Goal: Task Accomplishment & Management: Manage account settings

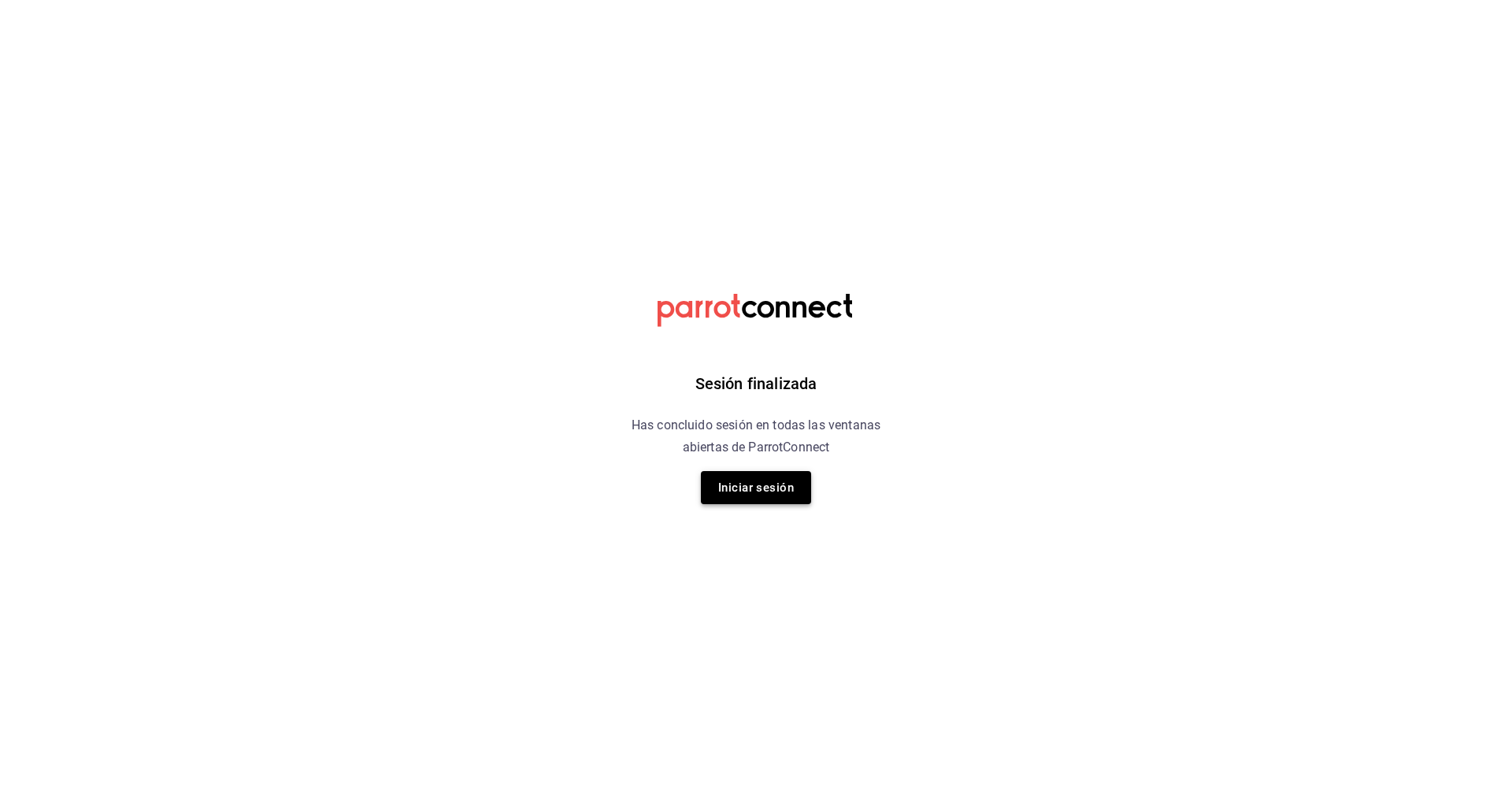
click at [765, 498] on button "Iniciar sesión" at bounding box center [755, 487] width 110 height 33
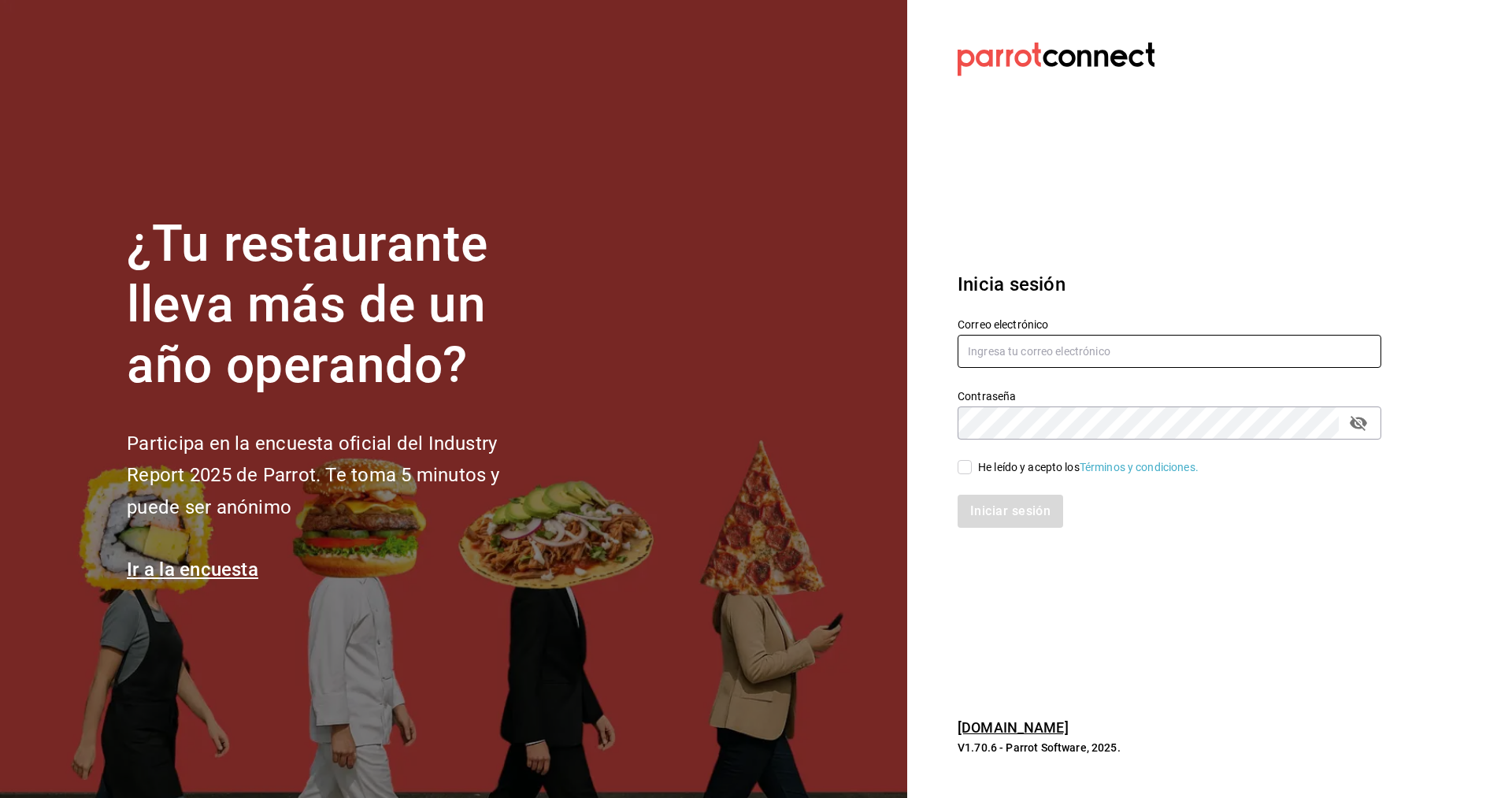
click at [1043, 347] on input "text" at bounding box center [1169, 351] width 423 height 33
type input "[EMAIL_ADDRESS][DOMAIN_NAME]"
click at [969, 469] on input "He leído y acepto los Términos y condiciones." at bounding box center [965, 467] width 14 height 14
checkbox input "true"
click at [1015, 520] on button "Iniciar sesión" at bounding box center [1010, 511] width 107 height 33
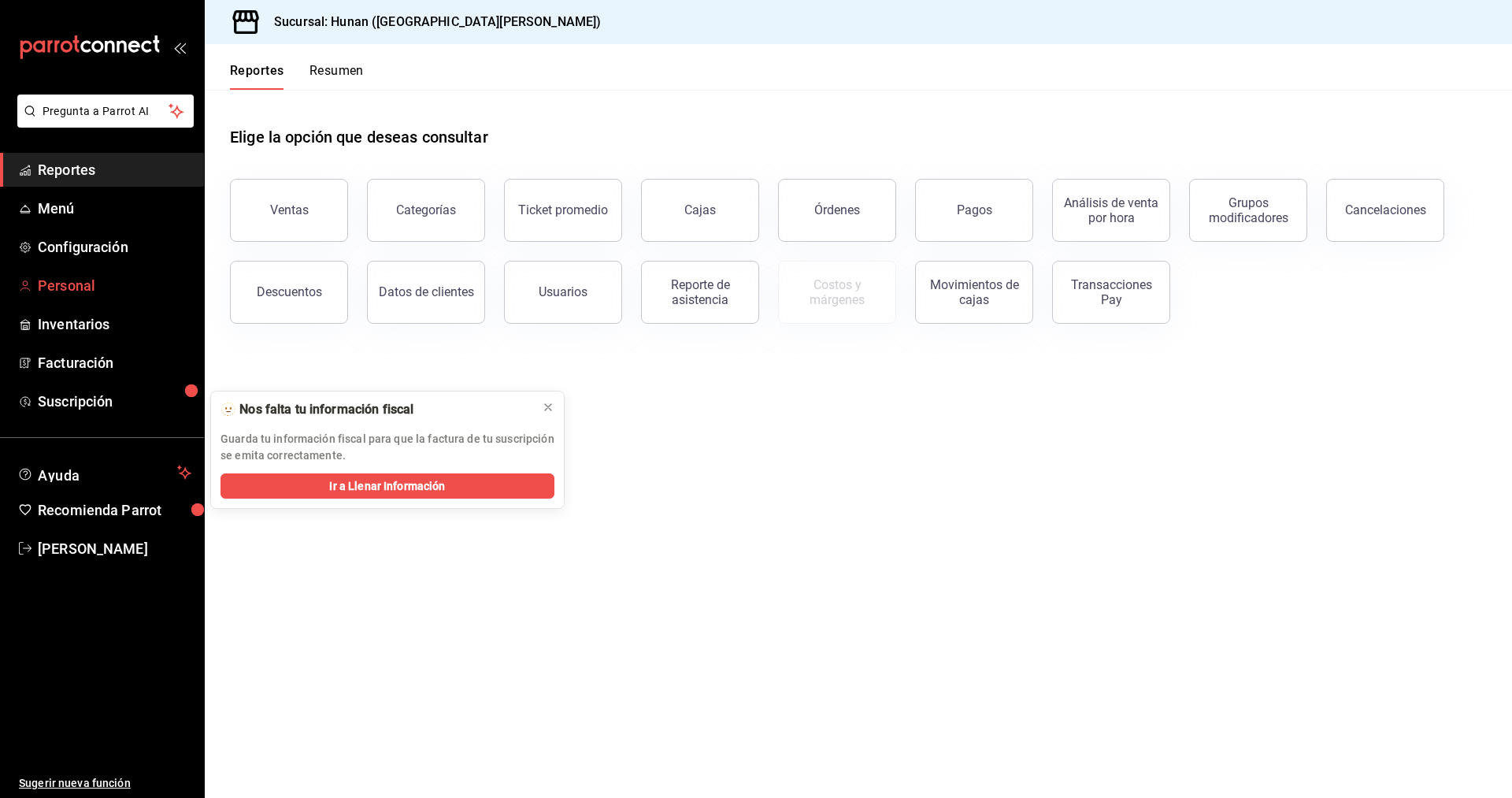
click at [79, 285] on span "Personal" at bounding box center [114, 285] width 154 height 21
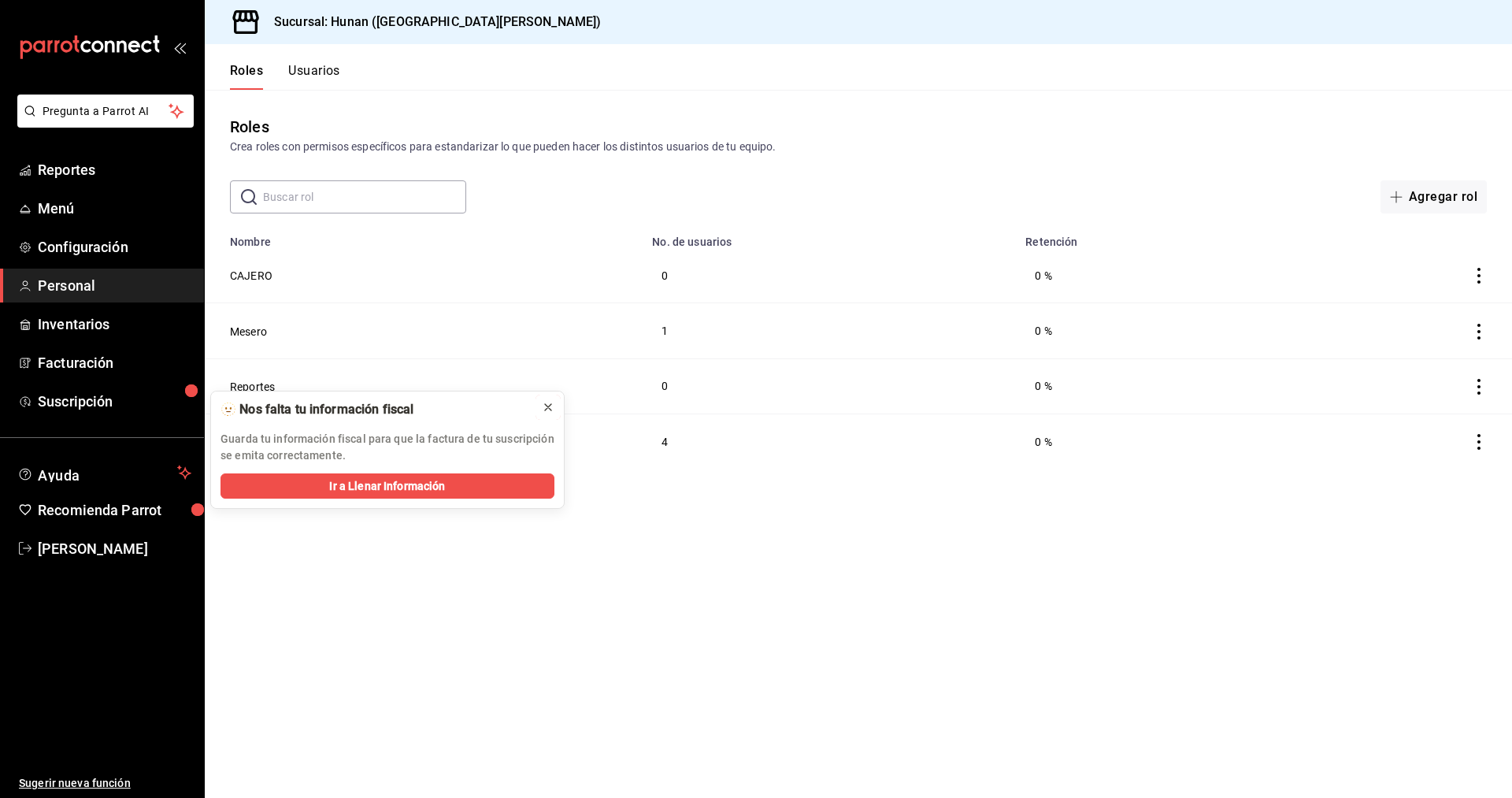
click at [548, 406] on icon at bounding box center [548, 407] width 13 height 13
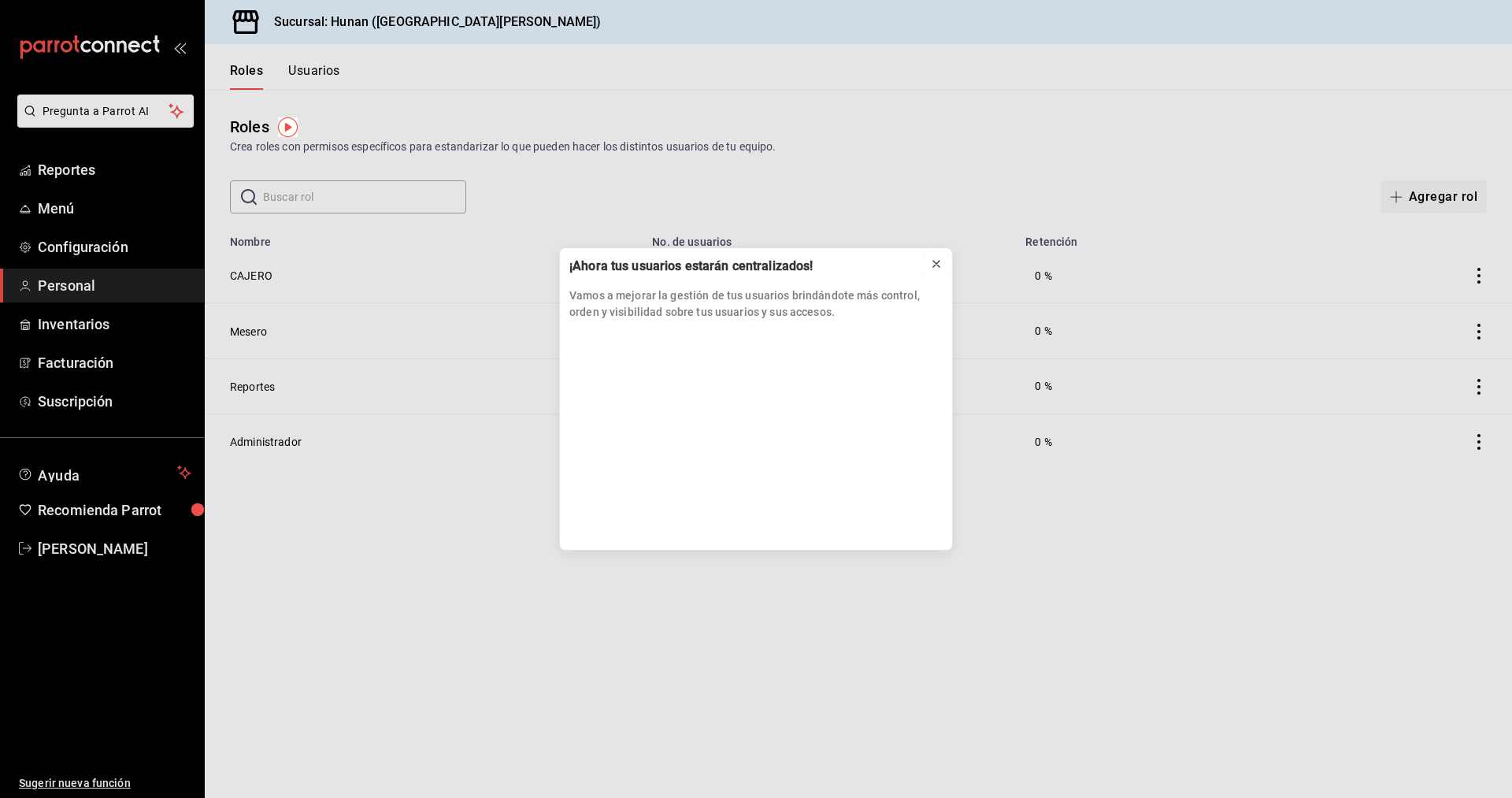
click at [933, 258] on div at bounding box center [936, 264] width 13 height 16
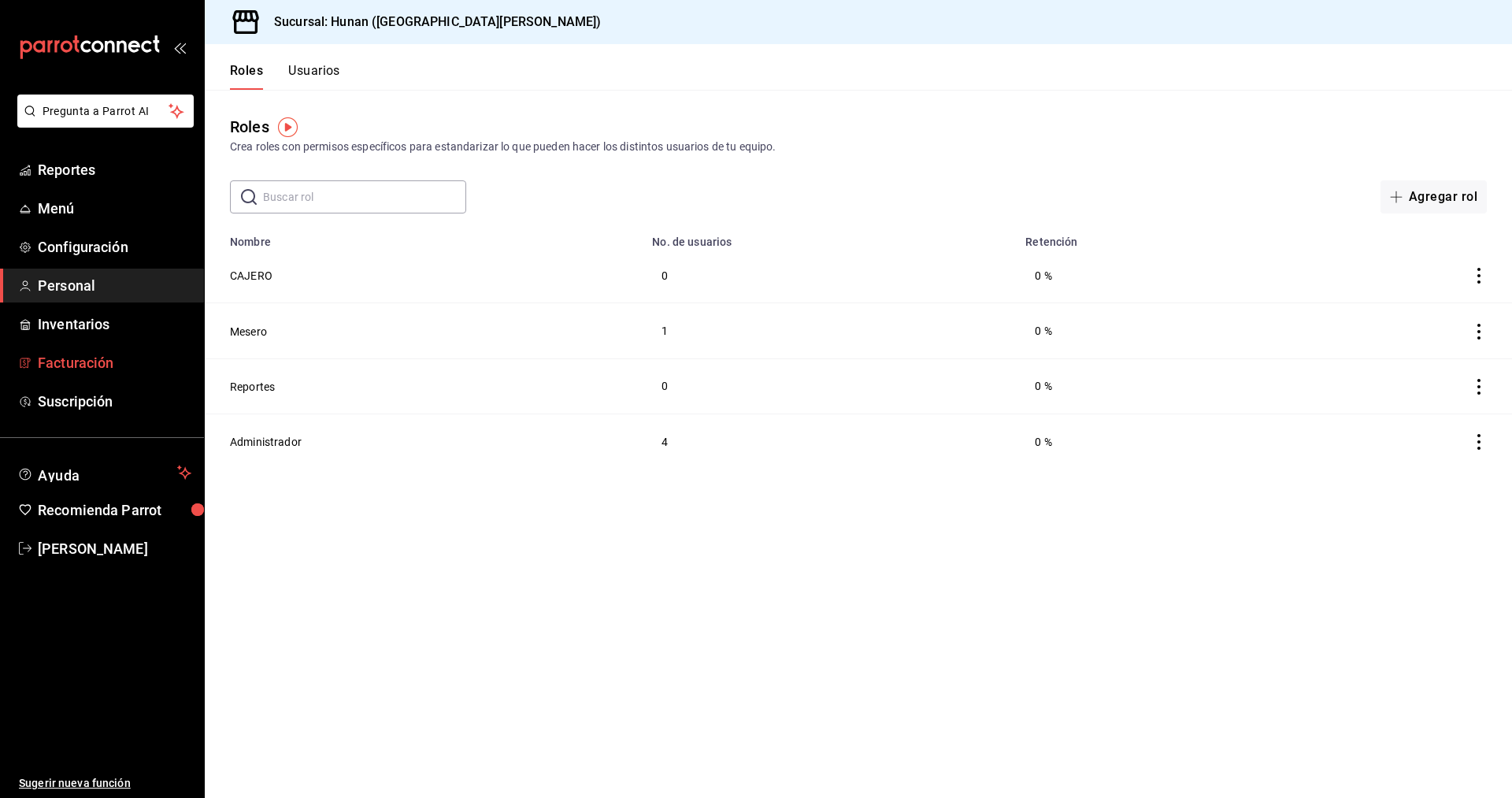
click at [97, 364] on span "Facturación" at bounding box center [114, 362] width 154 height 21
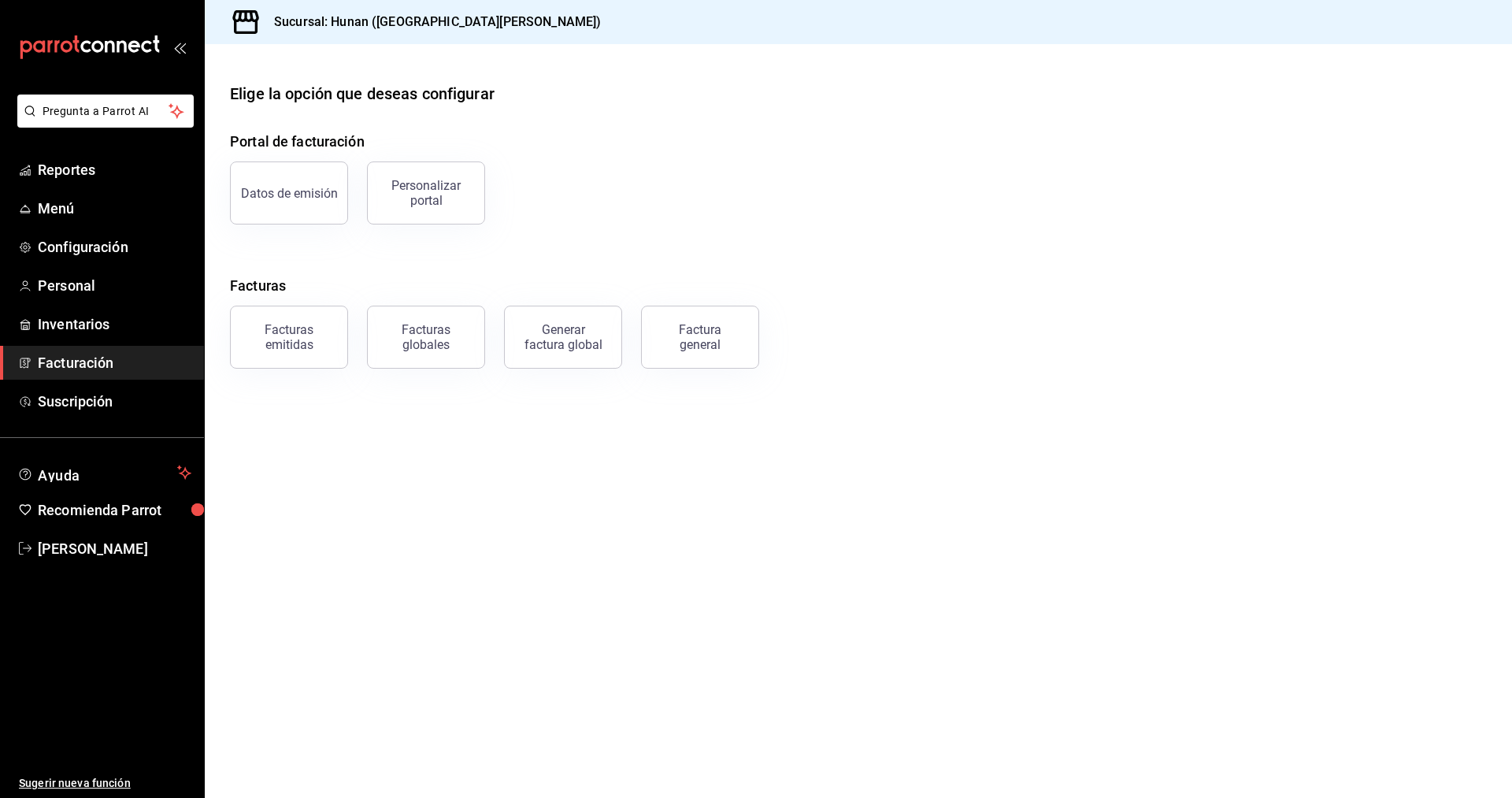
click at [556, 605] on main "Elige la opción que deseas configurar Portal de facturación Datos de emisión Pe…" at bounding box center [858, 421] width 1308 height 754
click at [86, 291] on span "Personal" at bounding box center [114, 285] width 154 height 21
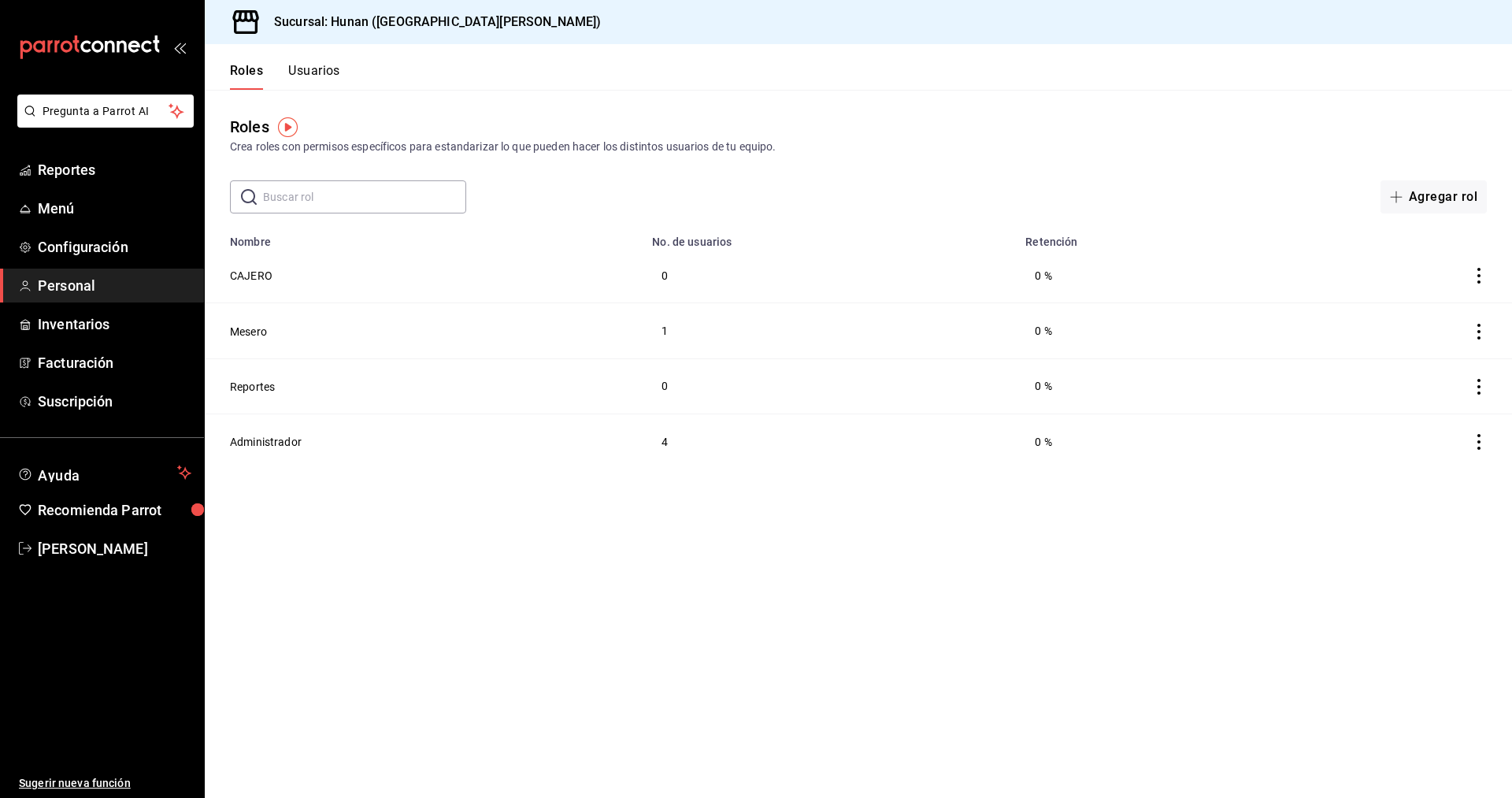
click at [324, 81] on button "Usuarios" at bounding box center [314, 76] width 52 height 27
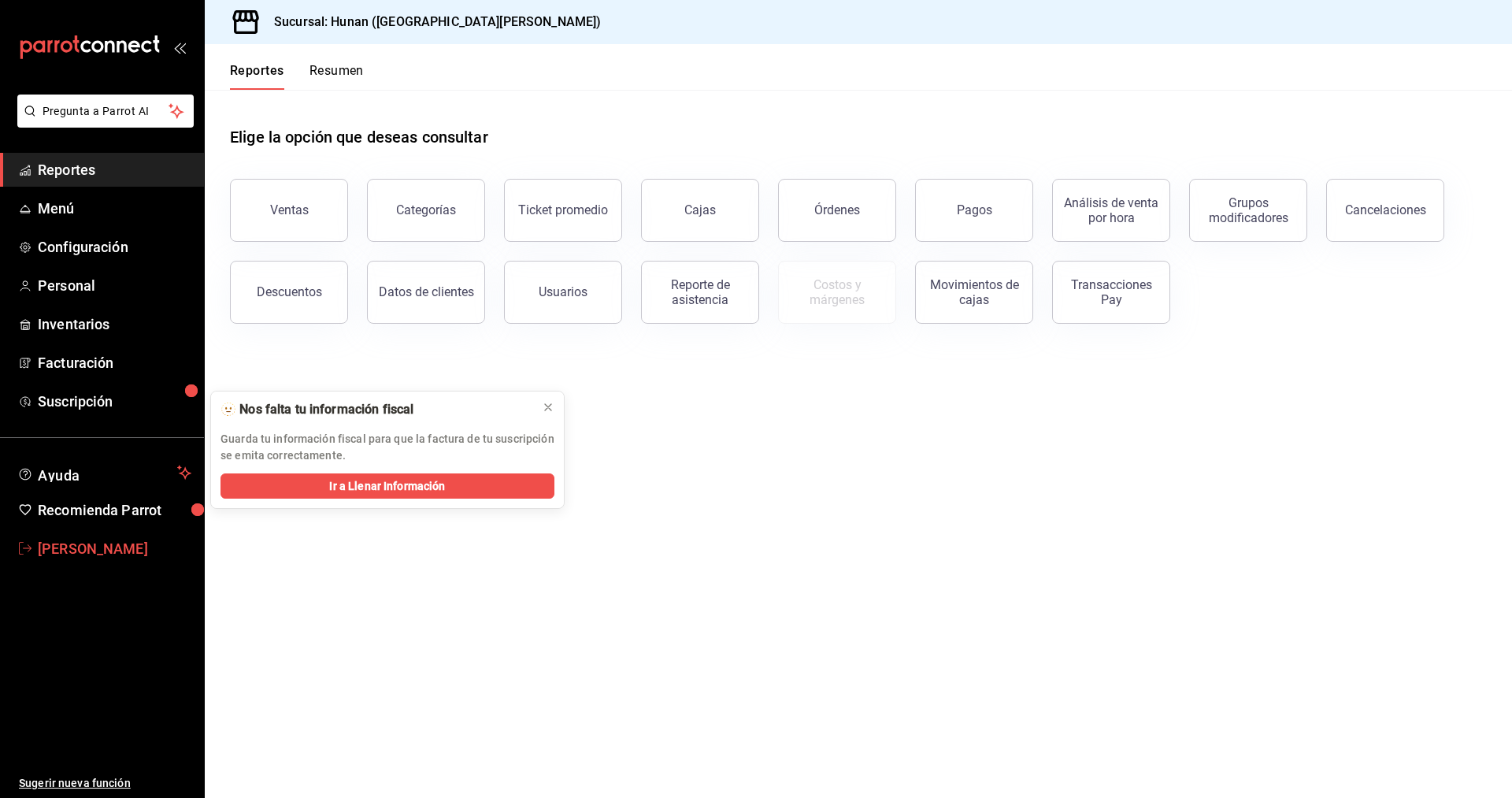
click at [124, 550] on span "[PERSON_NAME]" at bounding box center [114, 548] width 154 height 21
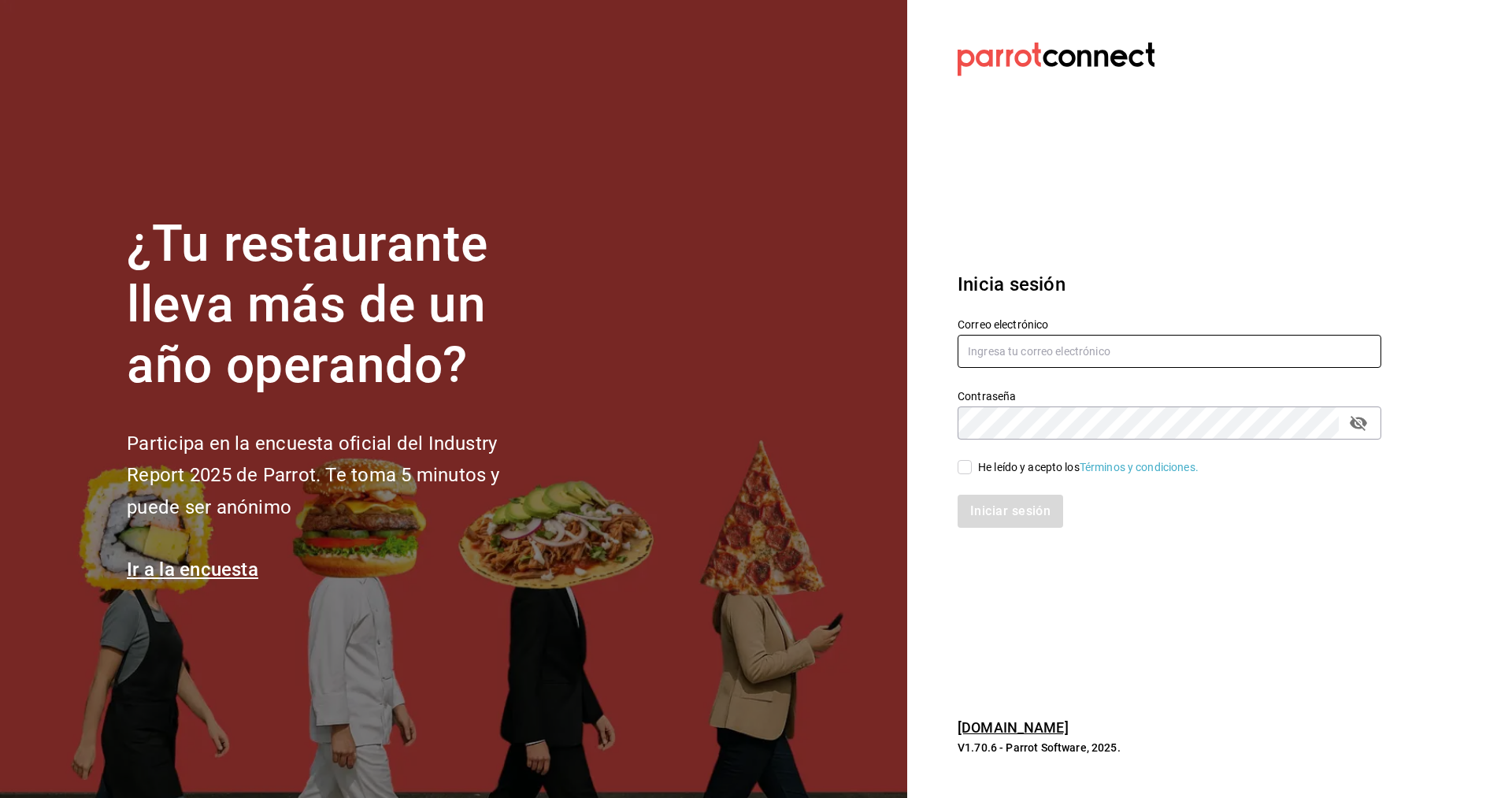
click at [1082, 353] on input "text" at bounding box center [1169, 351] width 423 height 33
type input "cvelazquez@casaballena.com"
click at [965, 472] on input "He leído y acepto los Términos y condiciones." at bounding box center [965, 467] width 14 height 14
checkbox input "true"
click at [1006, 507] on button "Iniciar sesión" at bounding box center [1010, 511] width 107 height 33
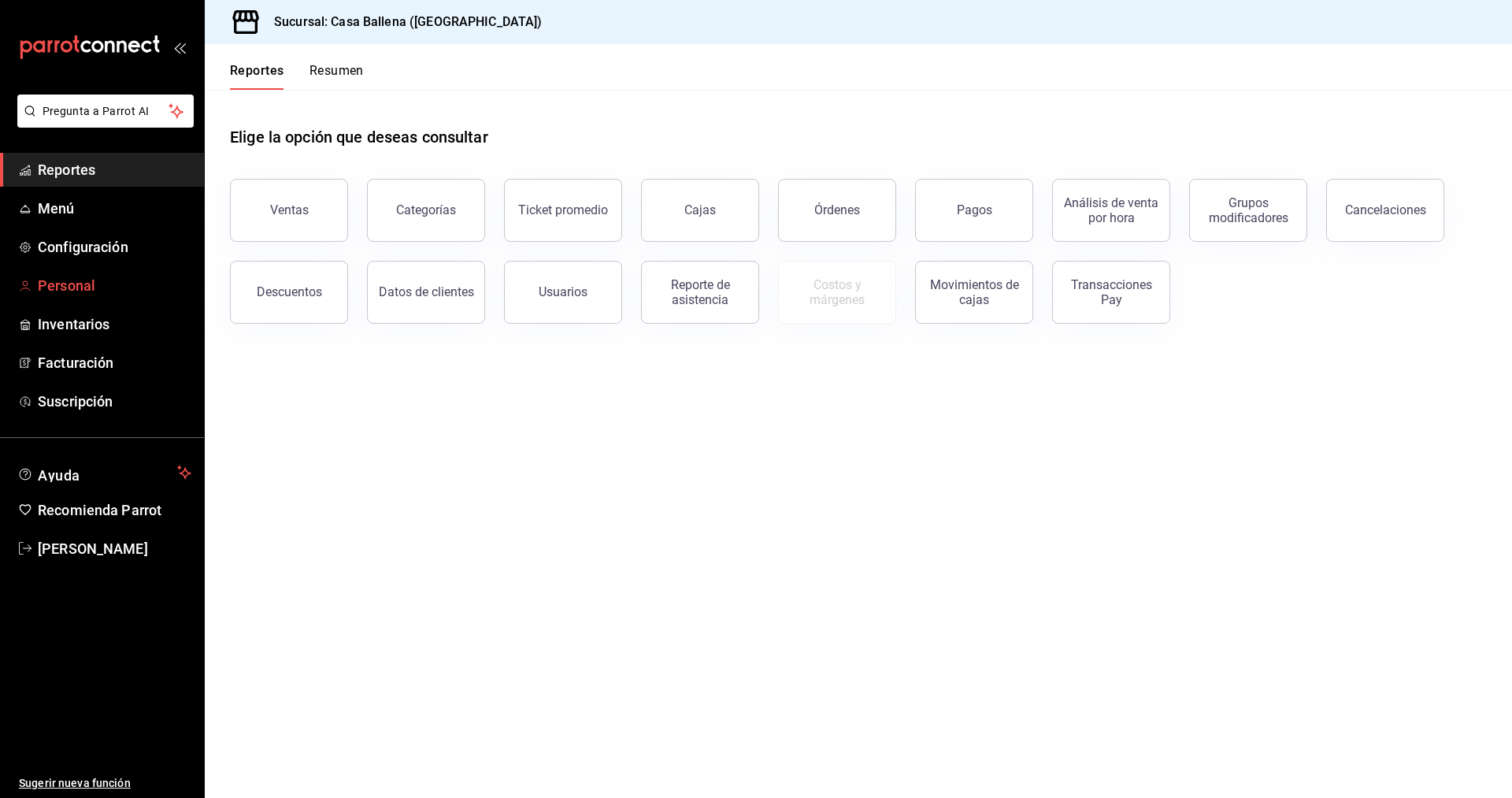
click at [99, 295] on span "Personal" at bounding box center [114, 285] width 154 height 21
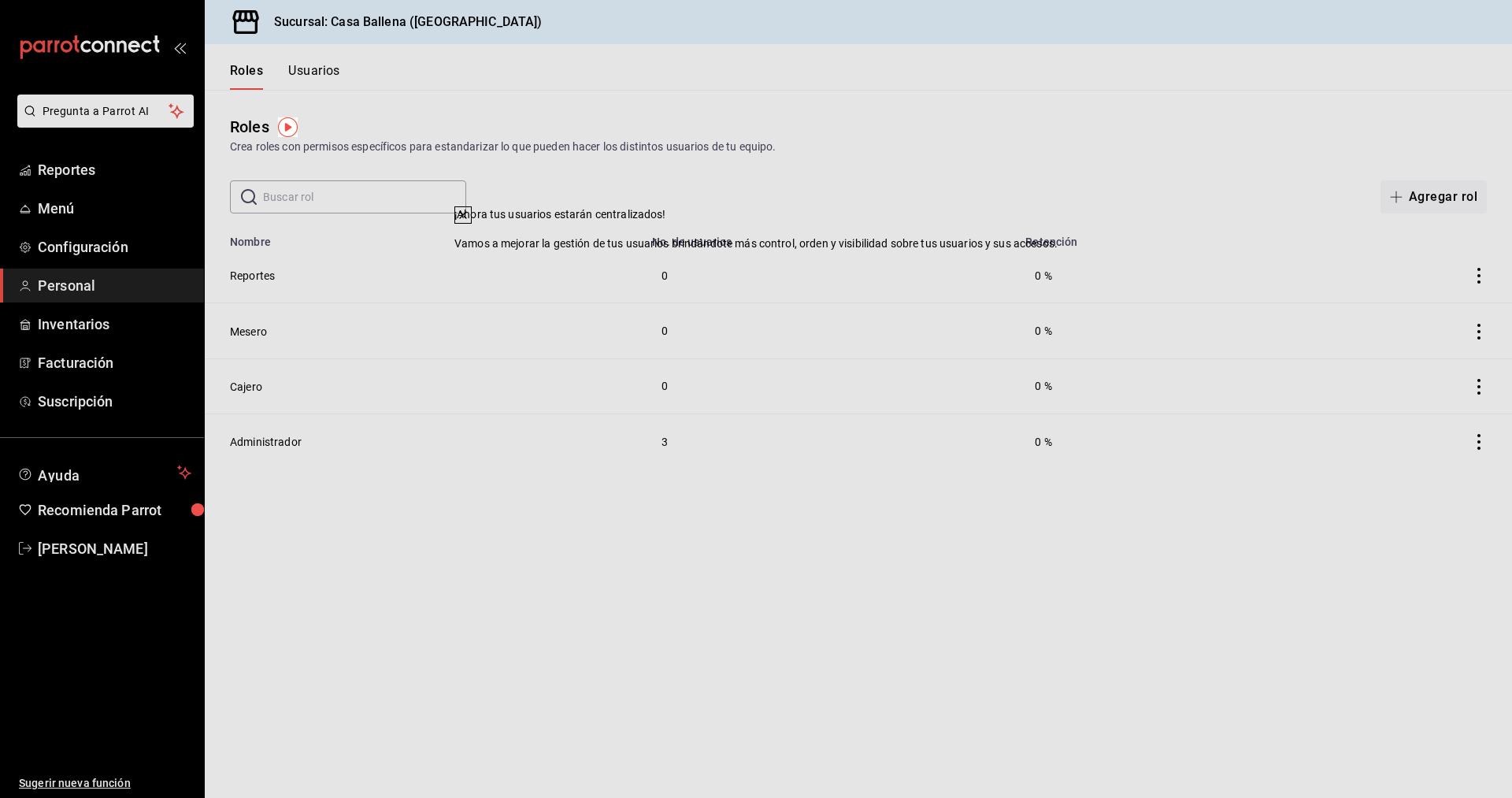
click at [318, 64] on button "Usuarios" at bounding box center [314, 76] width 52 height 27
click at [324, 76] on html "Pregunta a Parrot AI Reportes Menú Configuración Personal Inventarios Facturaci…" at bounding box center [756, 399] width 1512 height 798
